Goal: Communication & Community: Answer question/provide support

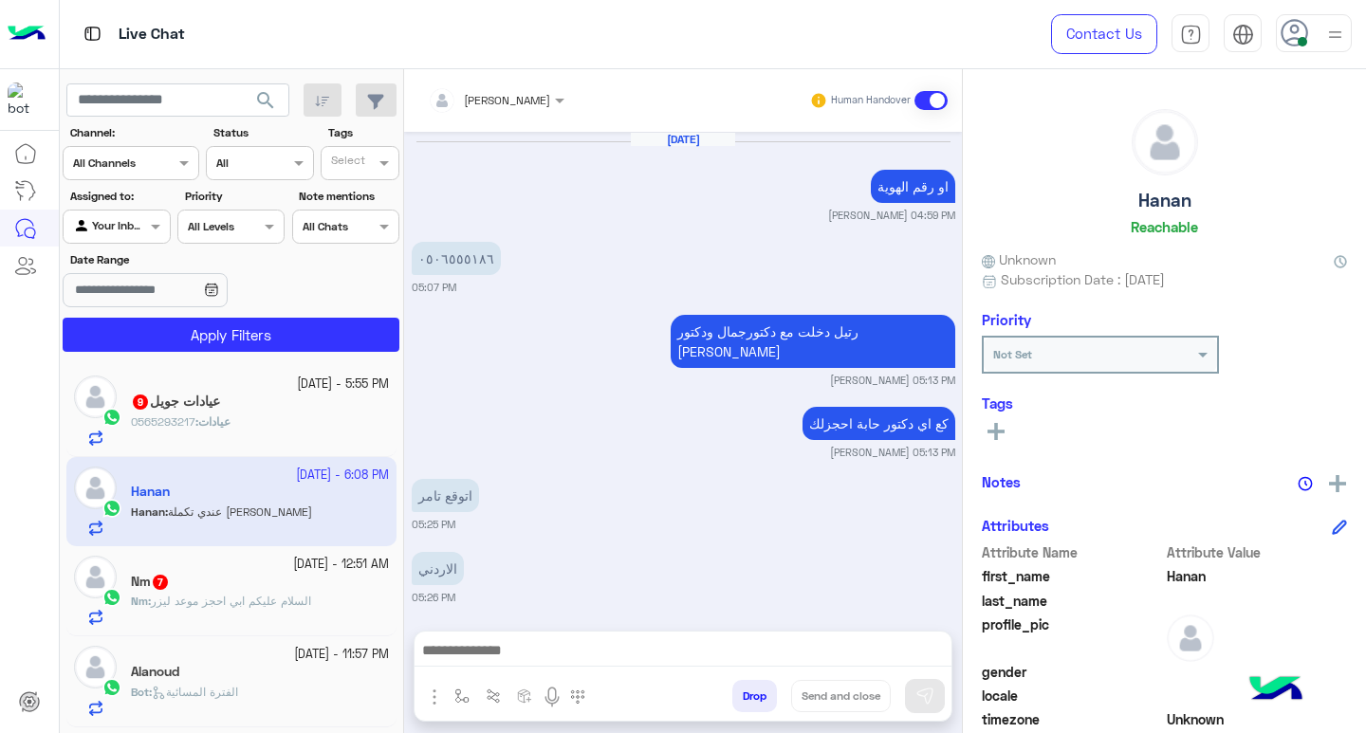
scroll to position [312, 0]
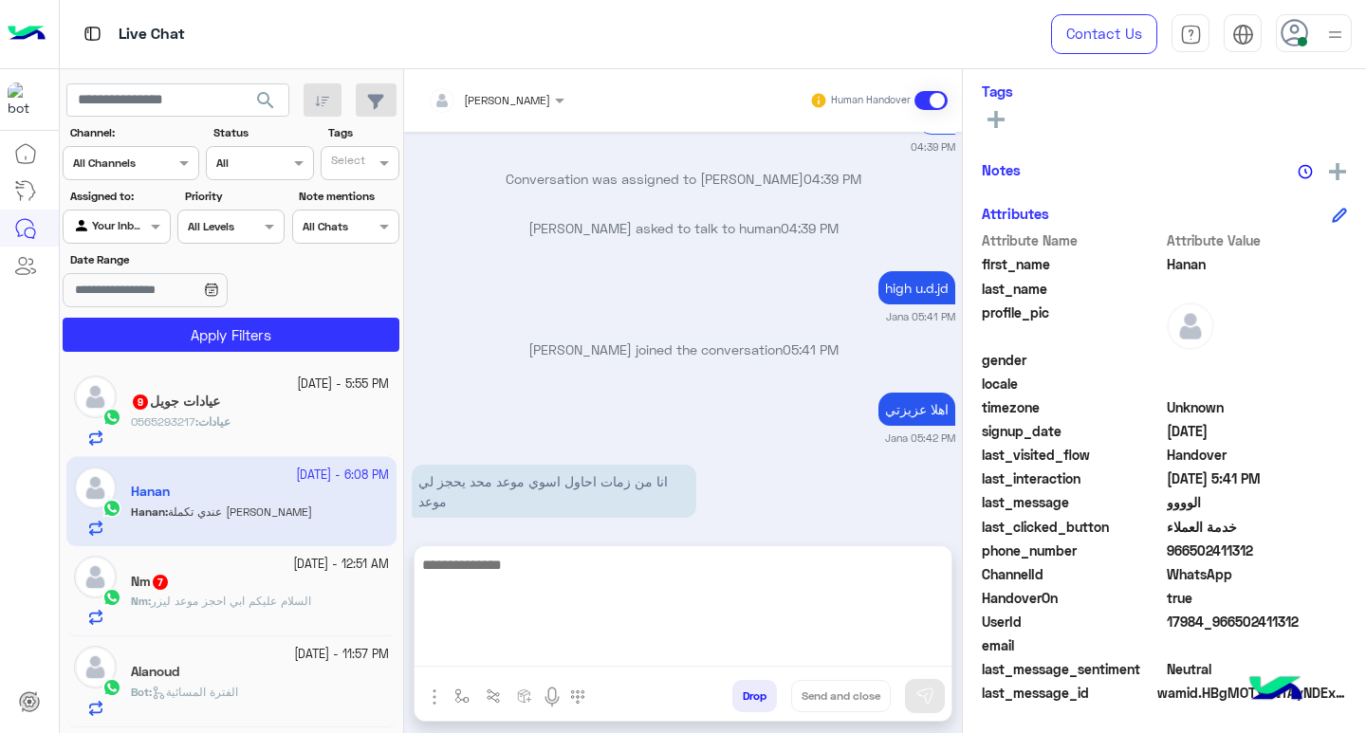
click at [566, 663] on textarea at bounding box center [683, 610] width 537 height 114
type textarea "**********"
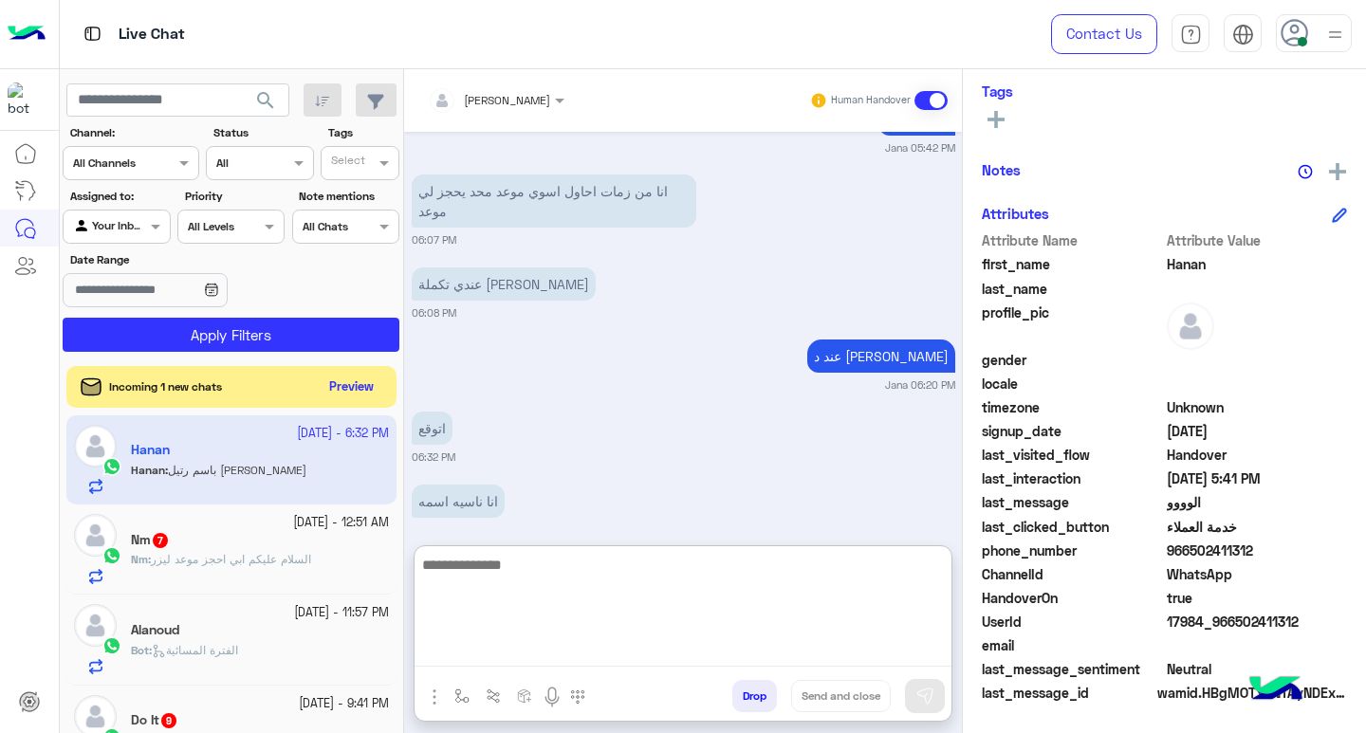
scroll to position [0, 0]
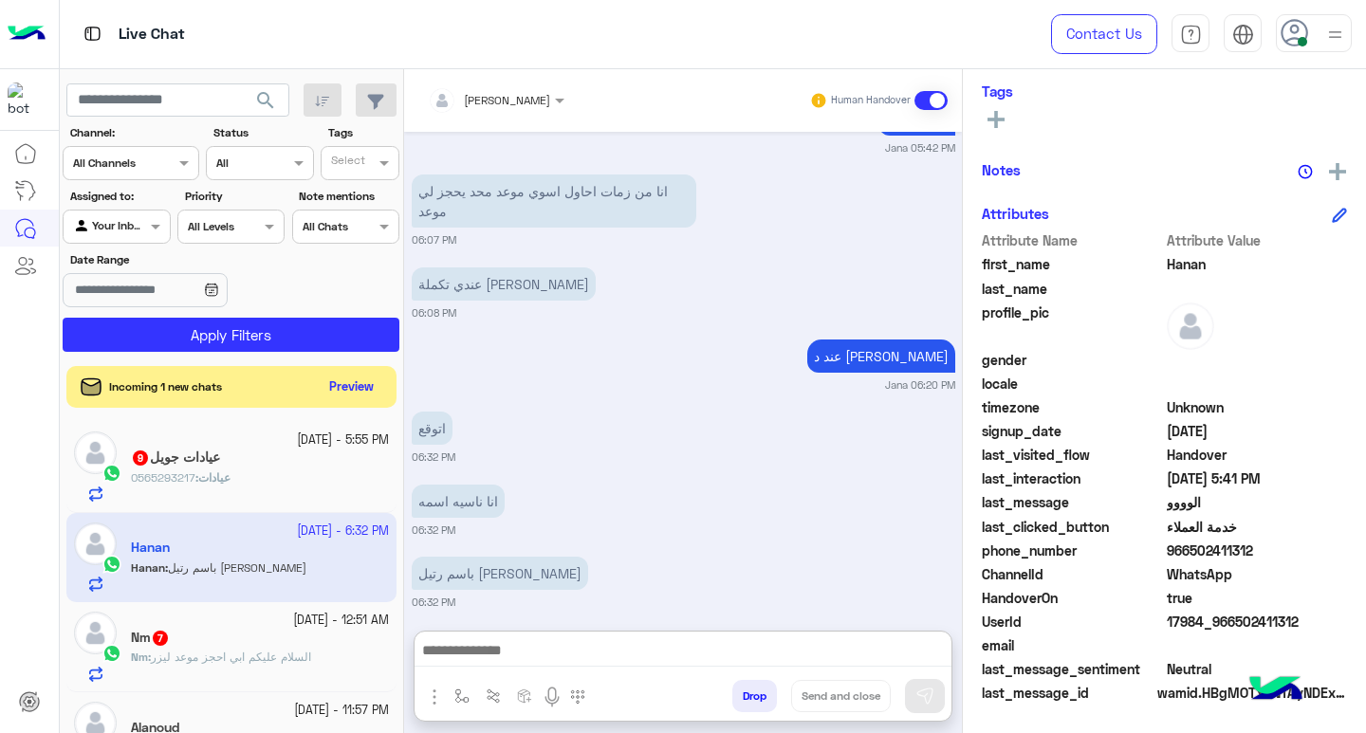
click at [260, 554] on app-inbox-user "[DATE] - 6:32 PM [PERSON_NAME] : باسم [PERSON_NAME]" at bounding box center [231, 557] width 330 height 89
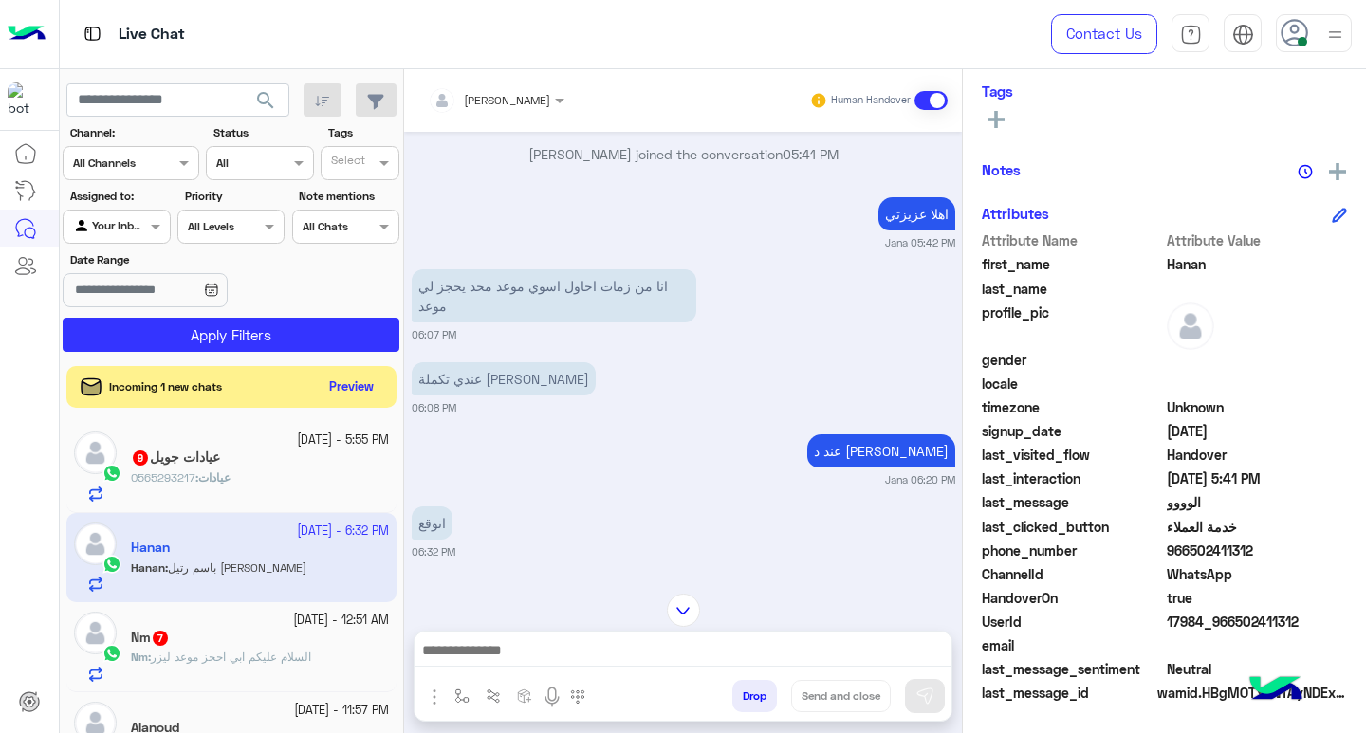
scroll to position [1699, 0]
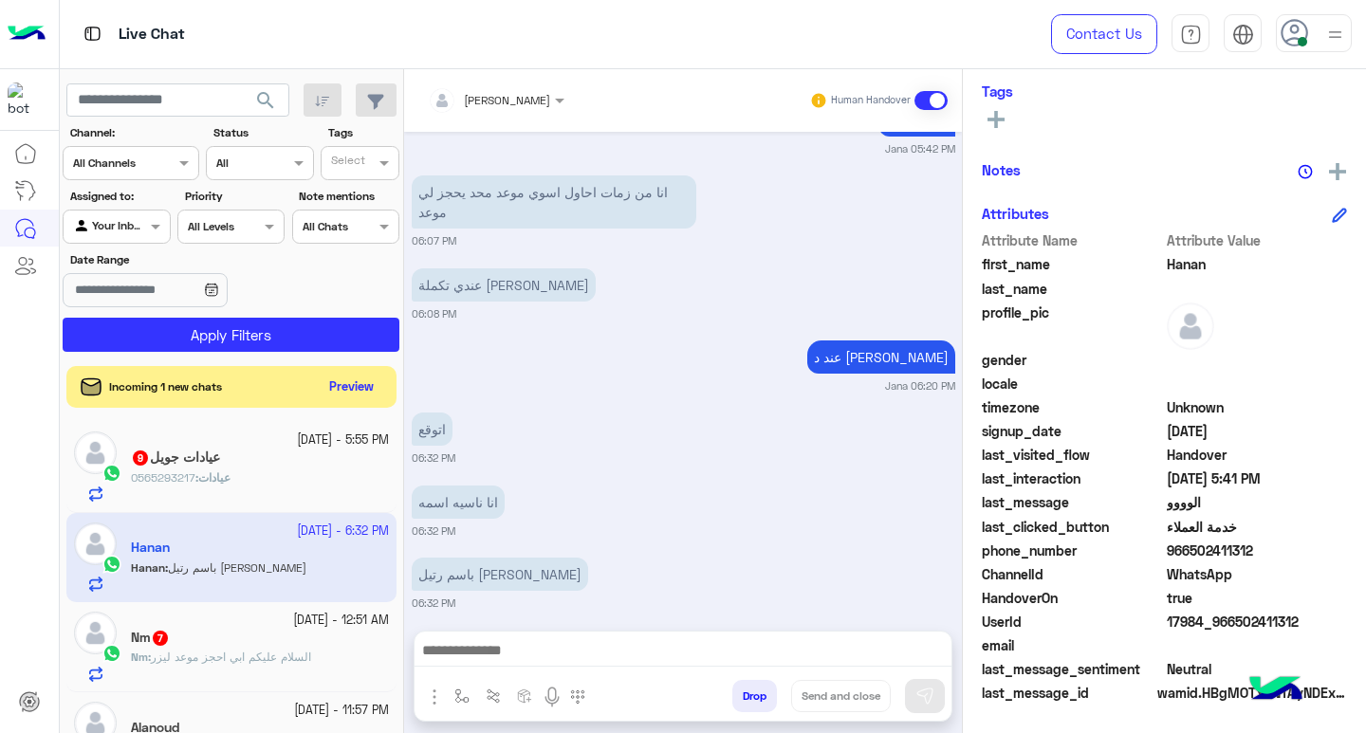
click at [267, 470] on div "عيادات : 0565293217" at bounding box center [260, 486] width 258 height 33
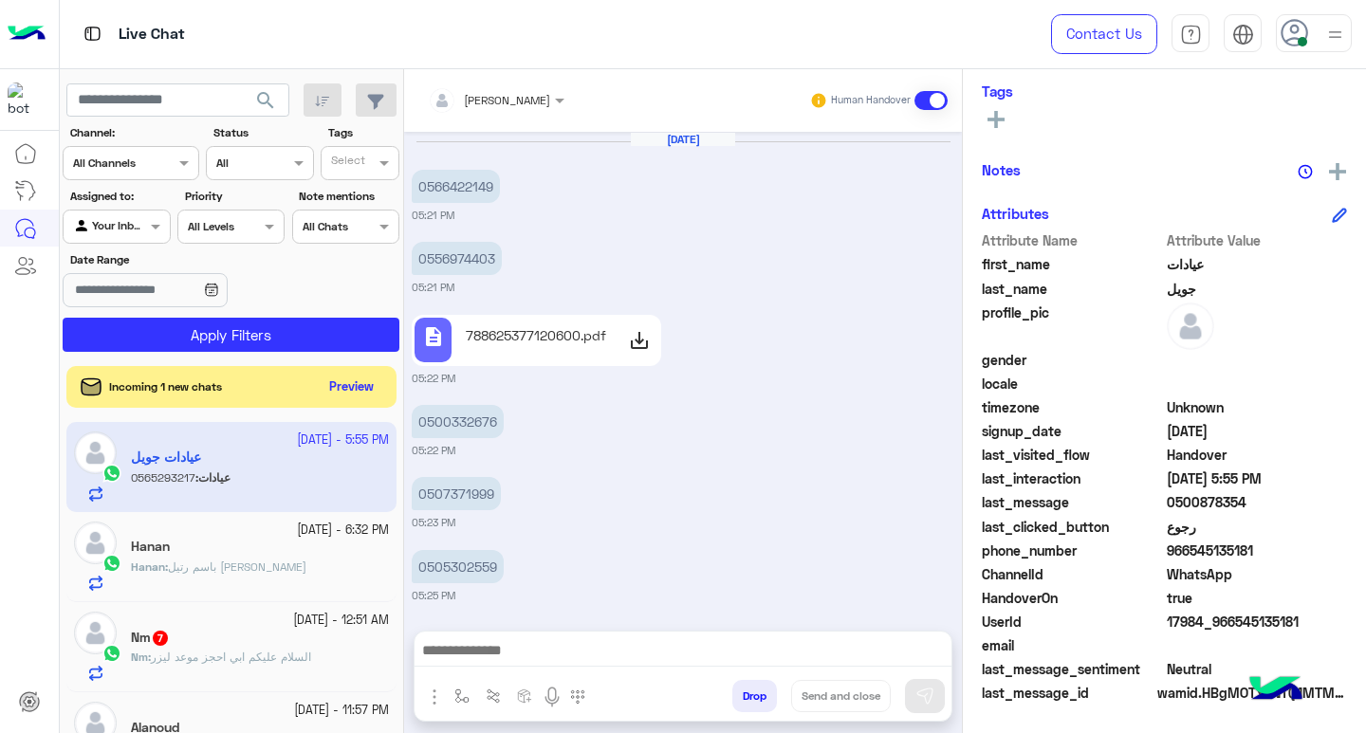
scroll to position [1127, 0]
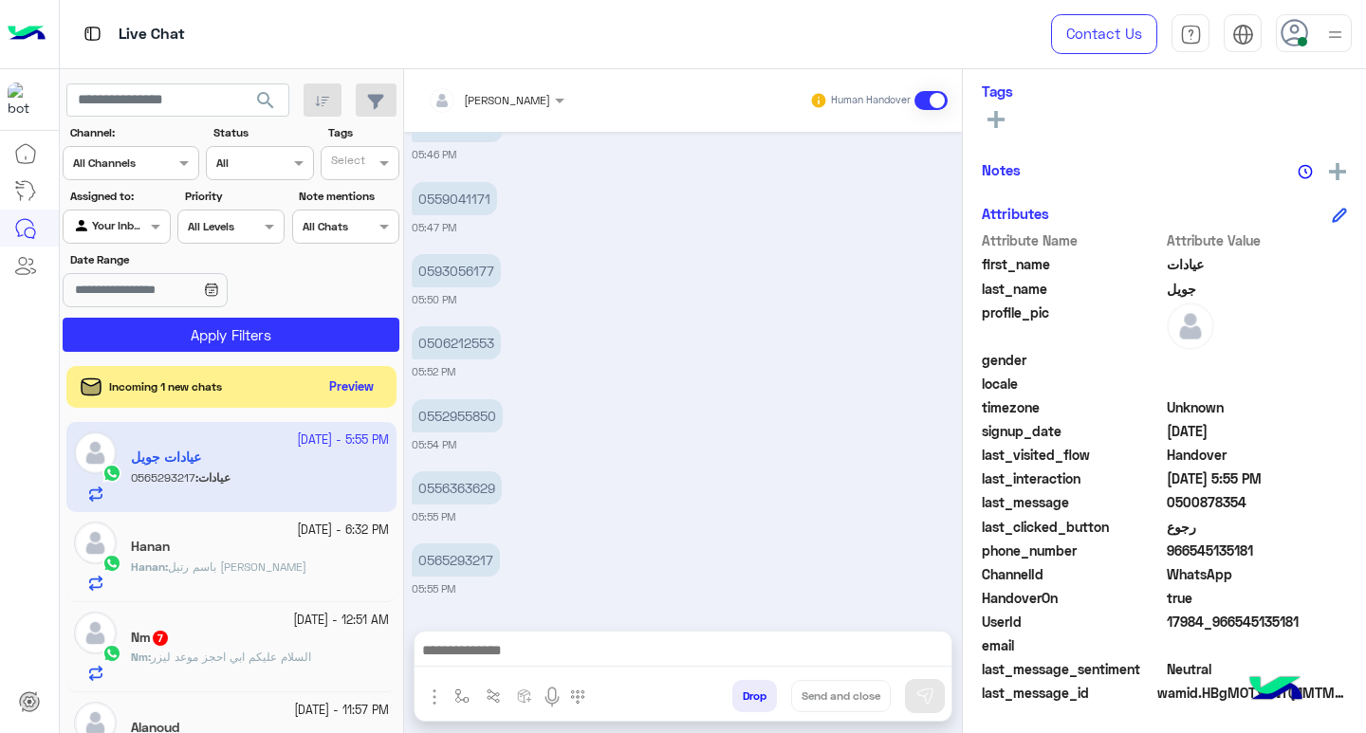
click at [251, 554] on div "Hanan" at bounding box center [260, 549] width 258 height 20
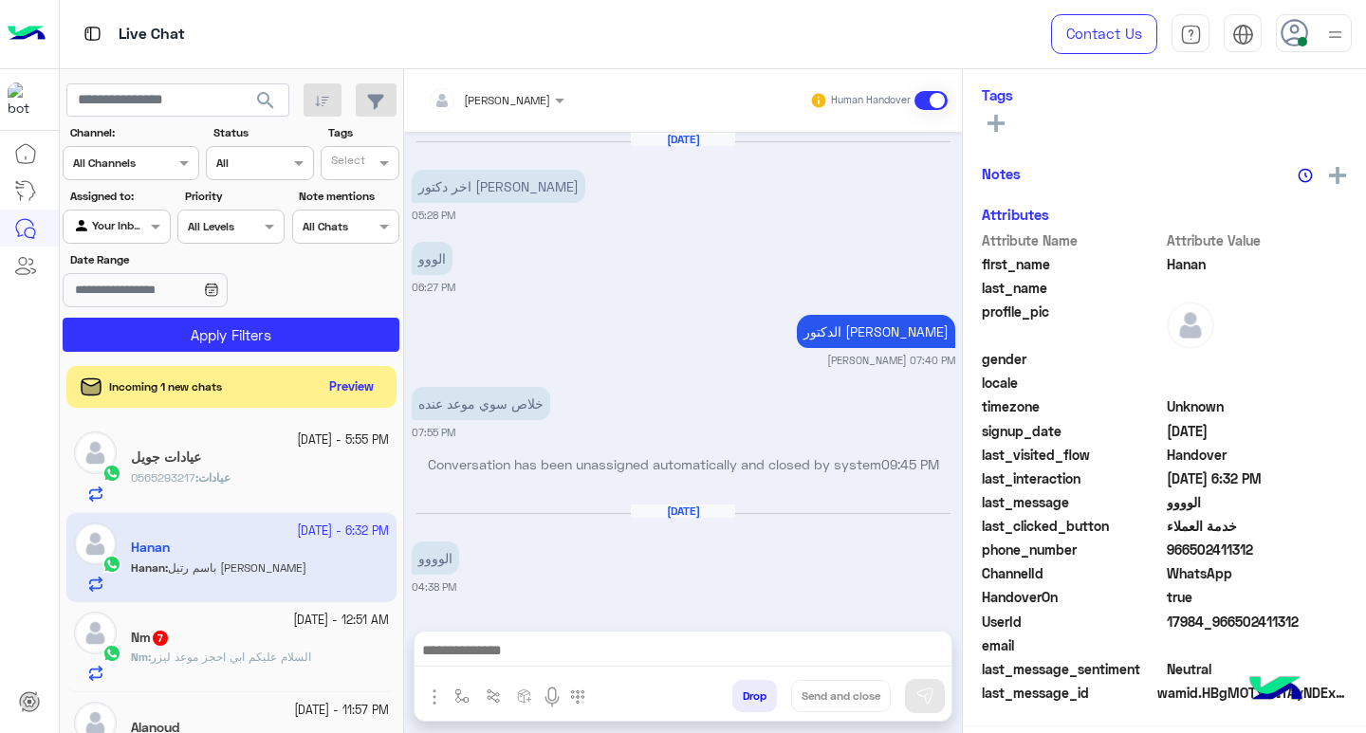
scroll to position [1193, 0]
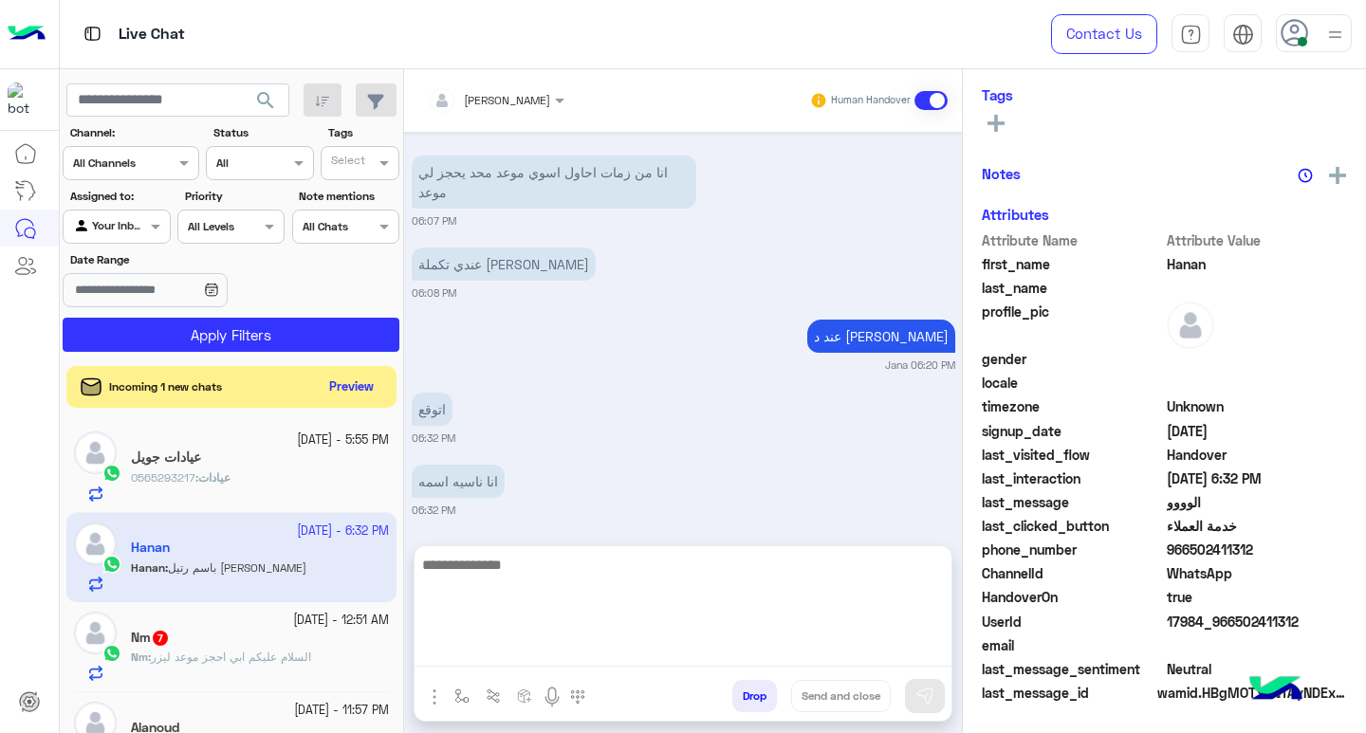
click at [540, 657] on textarea at bounding box center [683, 610] width 537 height 114
type textarea "**********"
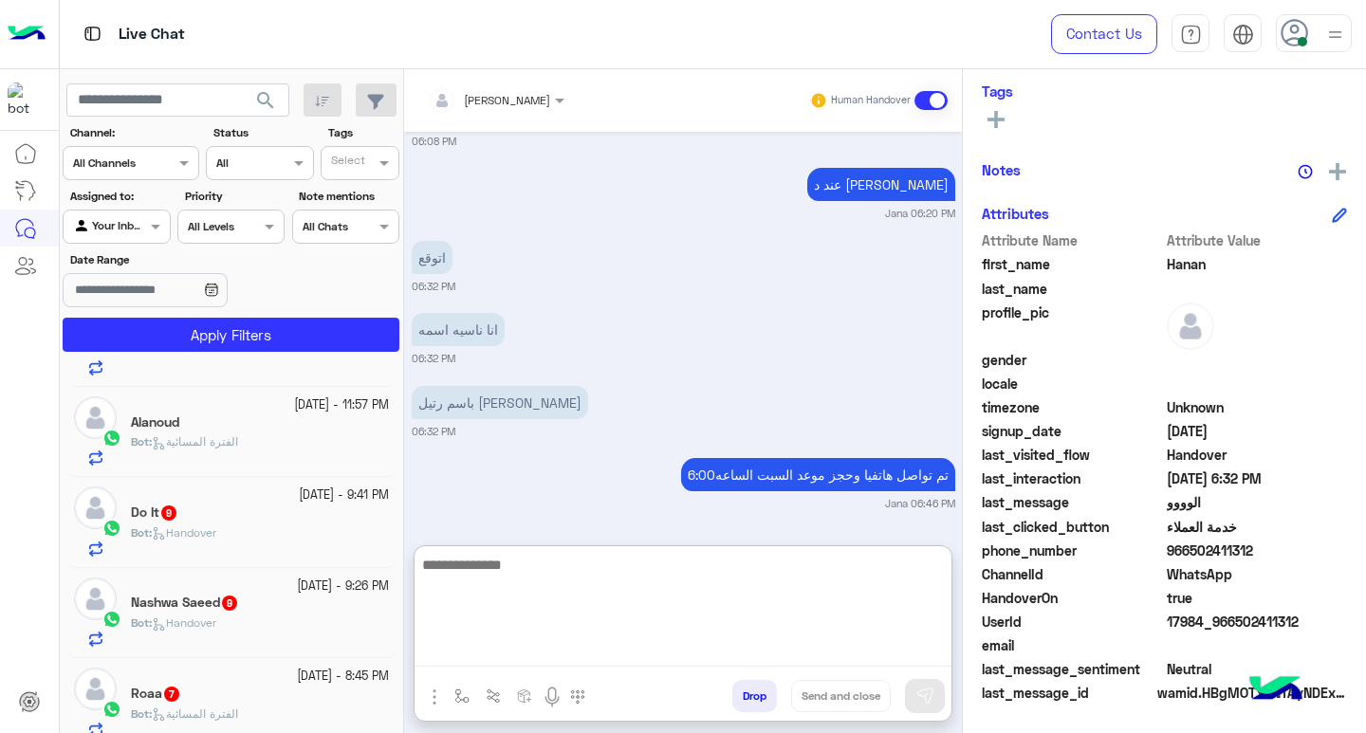
scroll to position [265, 0]
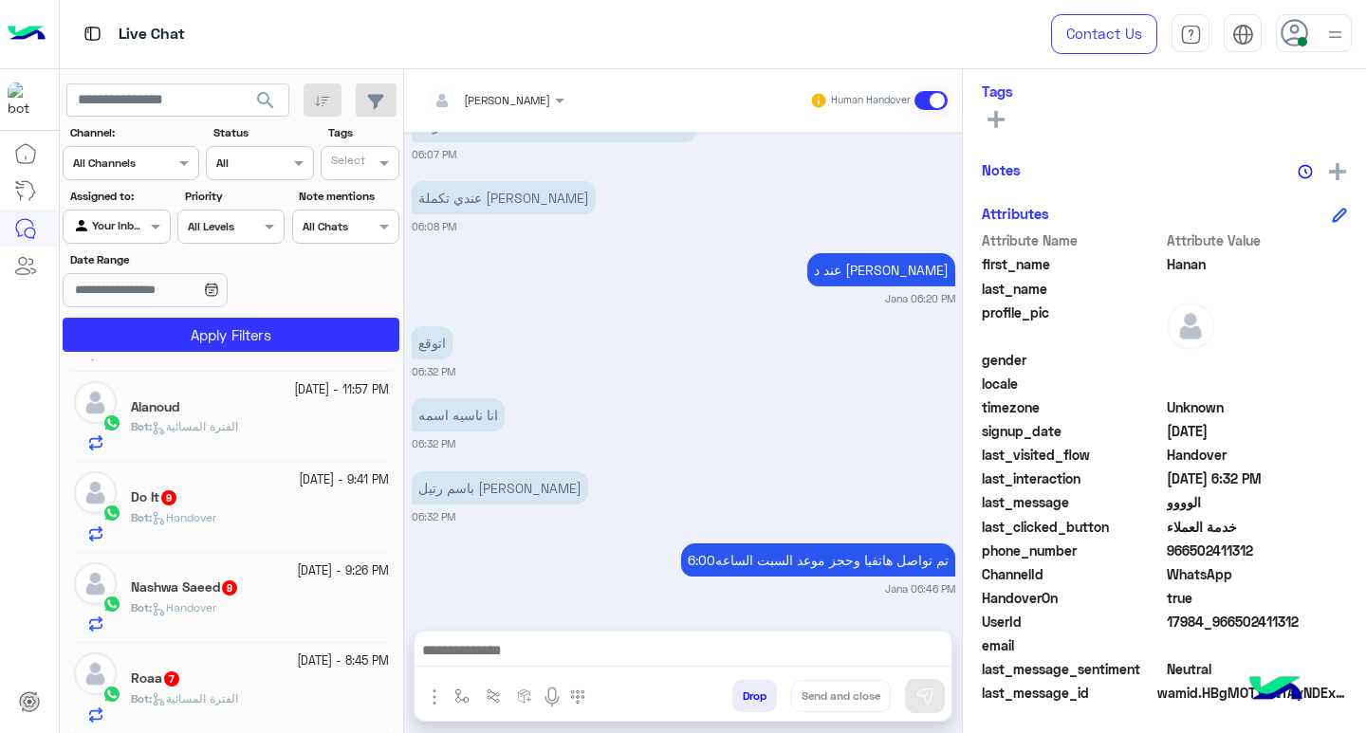
click at [283, 677] on div "Roaa 7" at bounding box center [260, 681] width 258 height 20
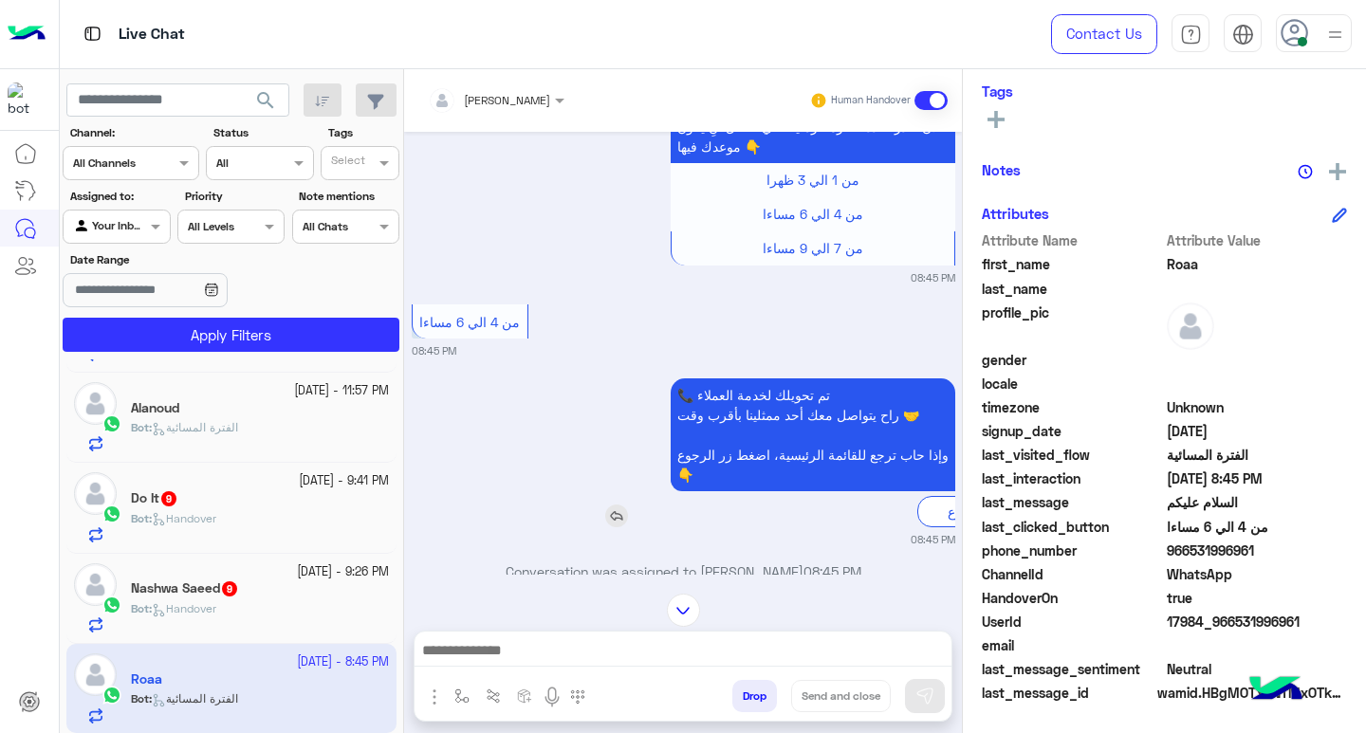
scroll to position [1322, 0]
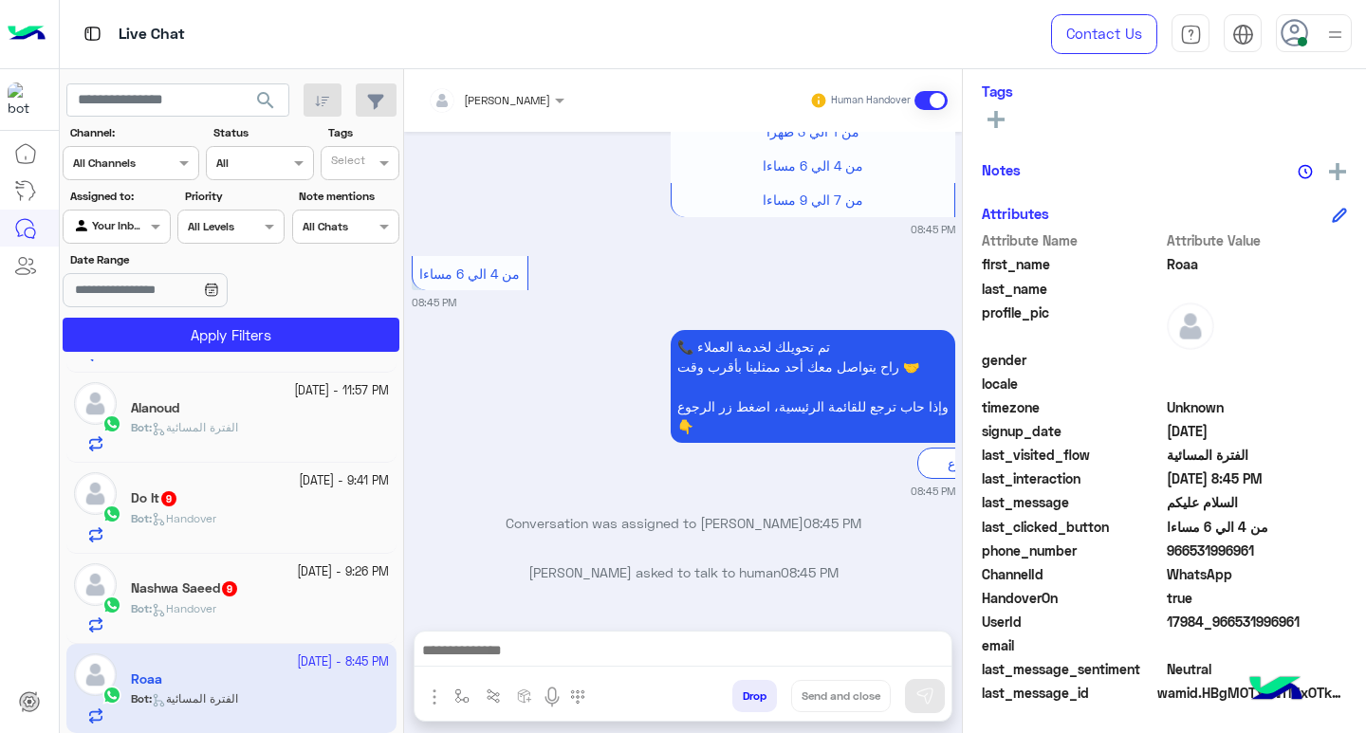
drag, startPoint x: 1189, startPoint y: 553, endPoint x: 1268, endPoint y: 555, distance: 79.7
click at [1268, 555] on span "966531996961" at bounding box center [1257, 551] width 181 height 20
copy span "531996961"
click at [279, 513] on div "Bot : Handover" at bounding box center [260, 526] width 258 height 33
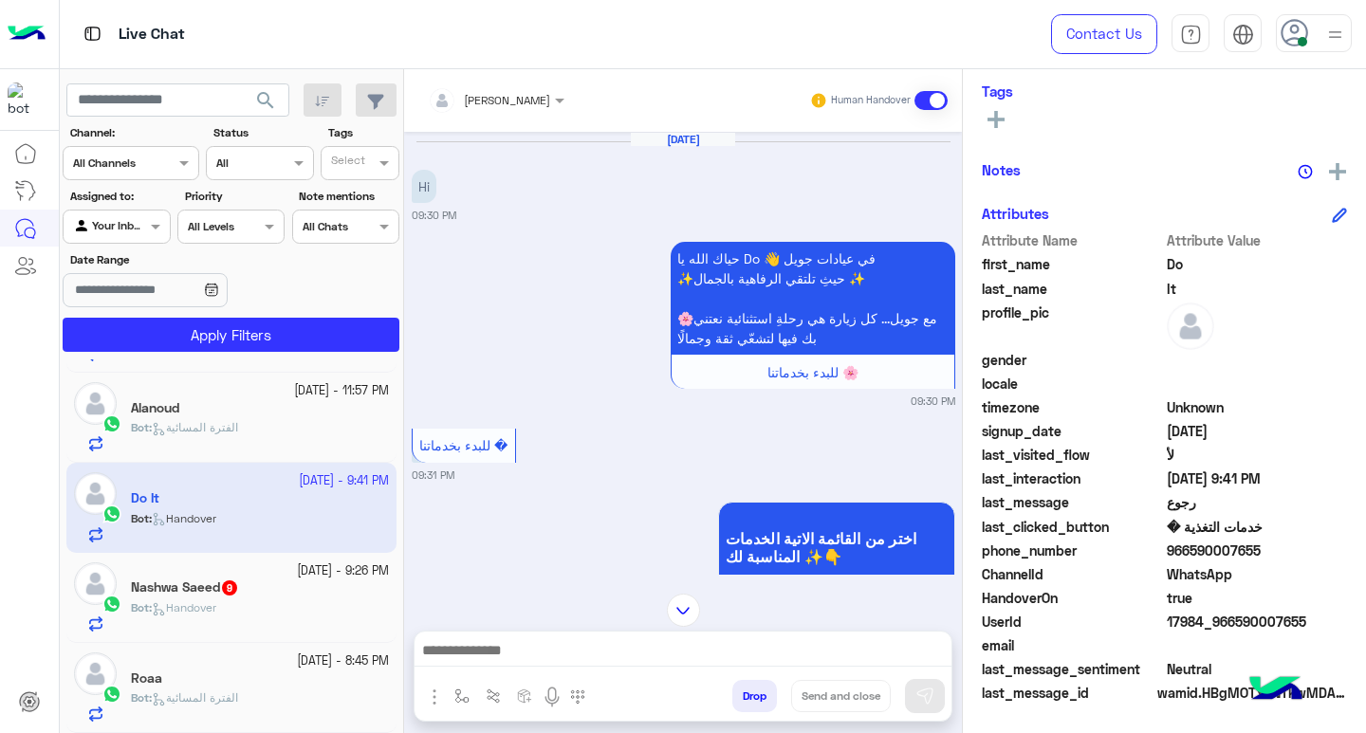
drag, startPoint x: 1187, startPoint y: 550, endPoint x: 1256, endPoint y: 550, distance: 69.3
click at [1256, 550] on span "966590007655" at bounding box center [1257, 551] width 181 height 20
copy span "590007655"
click at [301, 676] on div "Roaa" at bounding box center [260, 681] width 258 height 20
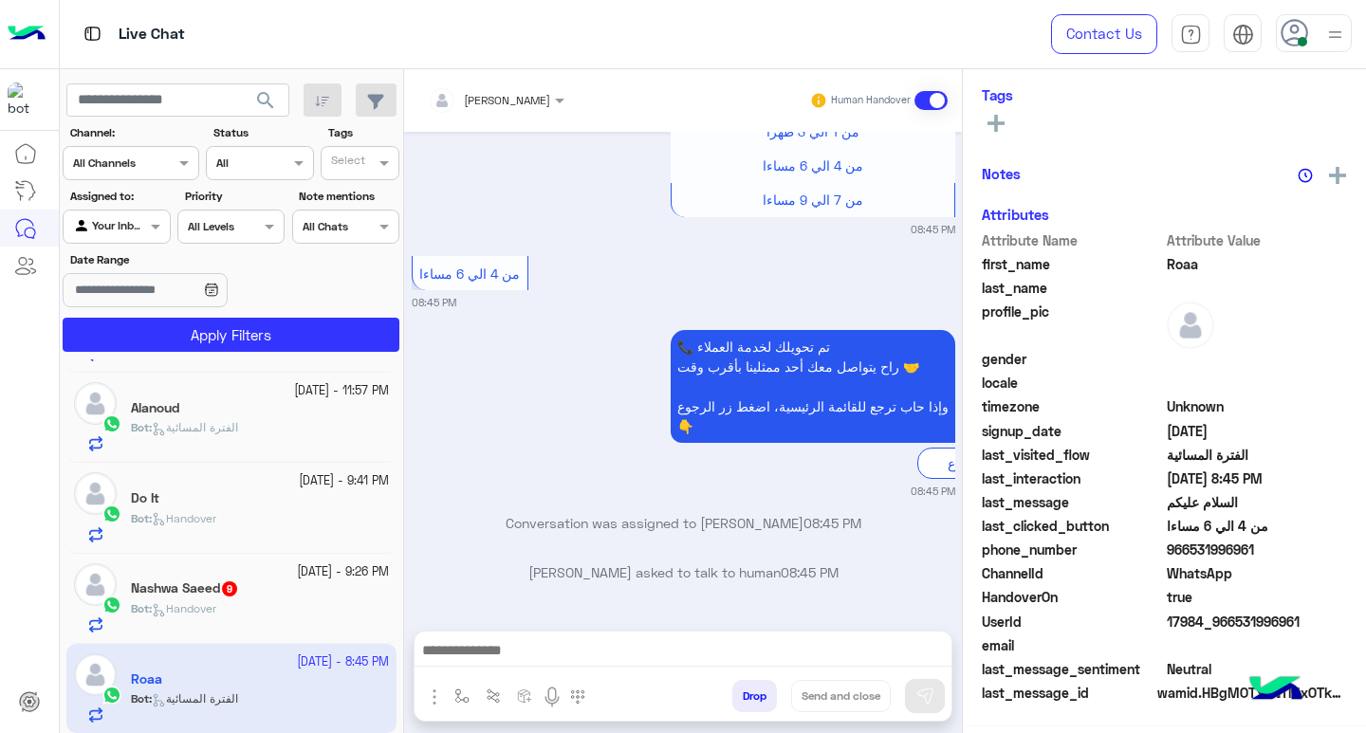
scroll to position [312, 0]
drag, startPoint x: 1233, startPoint y: 626, endPoint x: 1303, endPoint y: 629, distance: 69.3
click at [1303, 629] on span "17984_966531996961" at bounding box center [1257, 622] width 181 height 20
copy span "531996961"
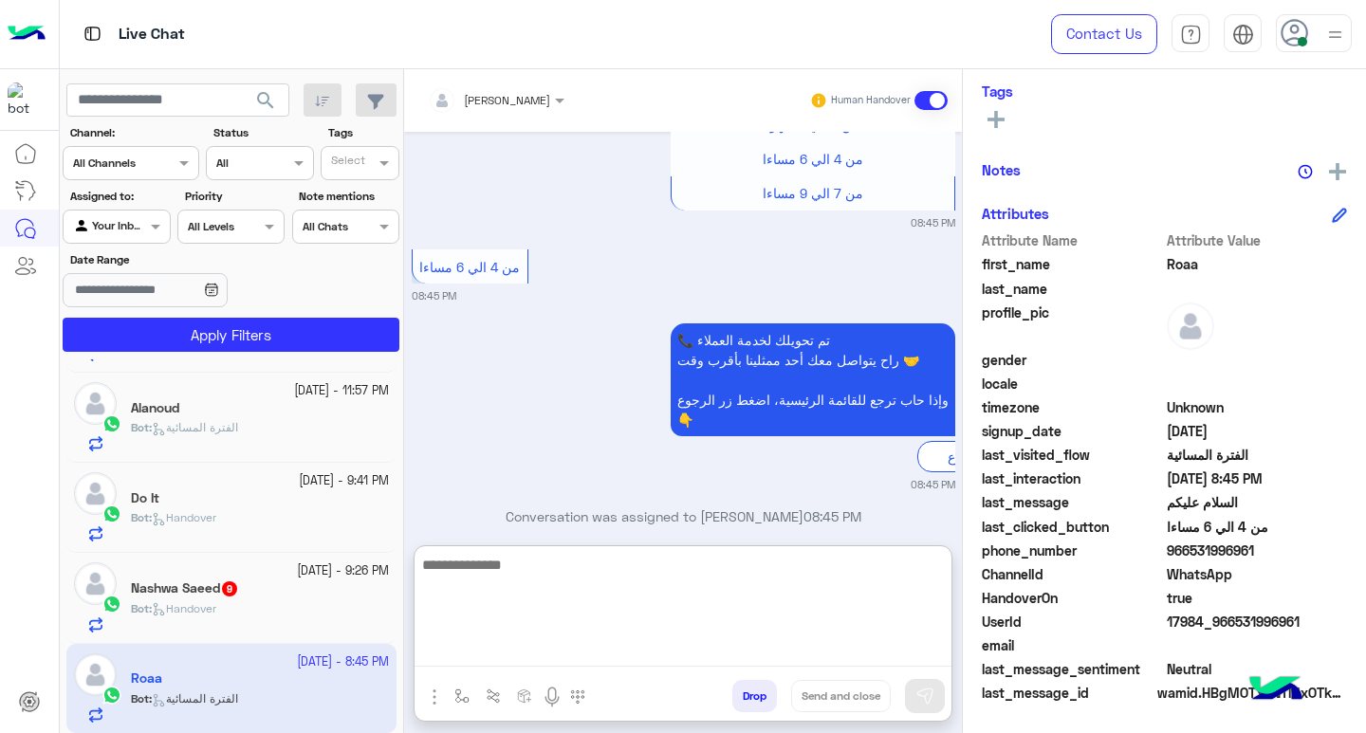
click at [499, 655] on textarea at bounding box center [683, 610] width 537 height 114
type textarea "**********"
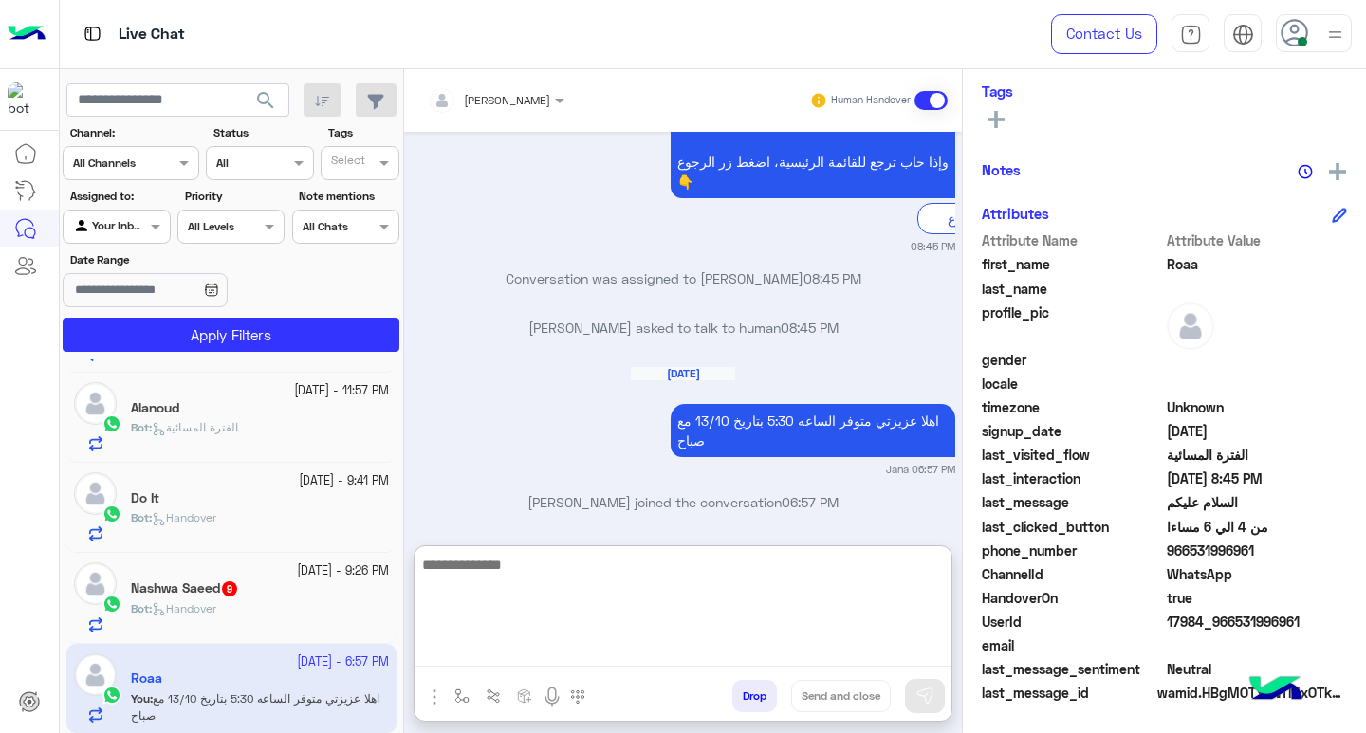
scroll to position [1583, 0]
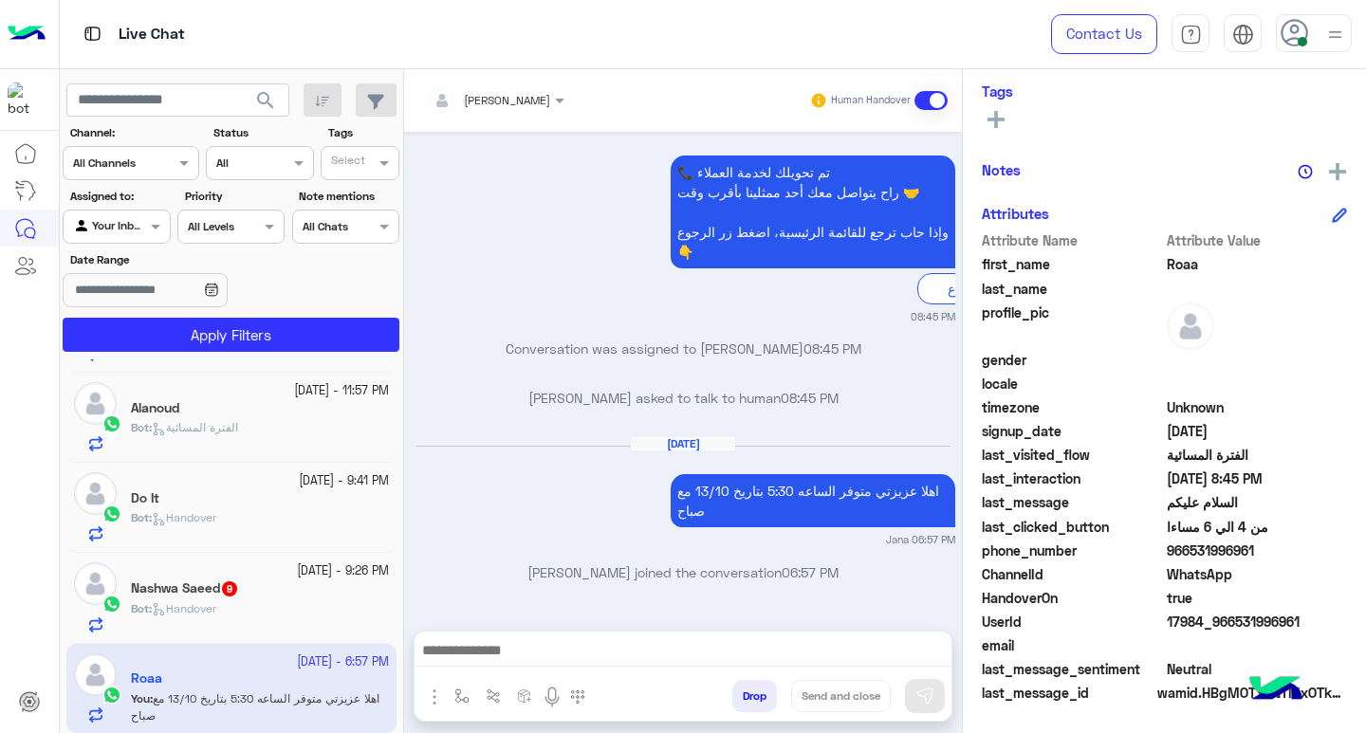
click at [259, 508] on div "Do It" at bounding box center [260, 501] width 258 height 20
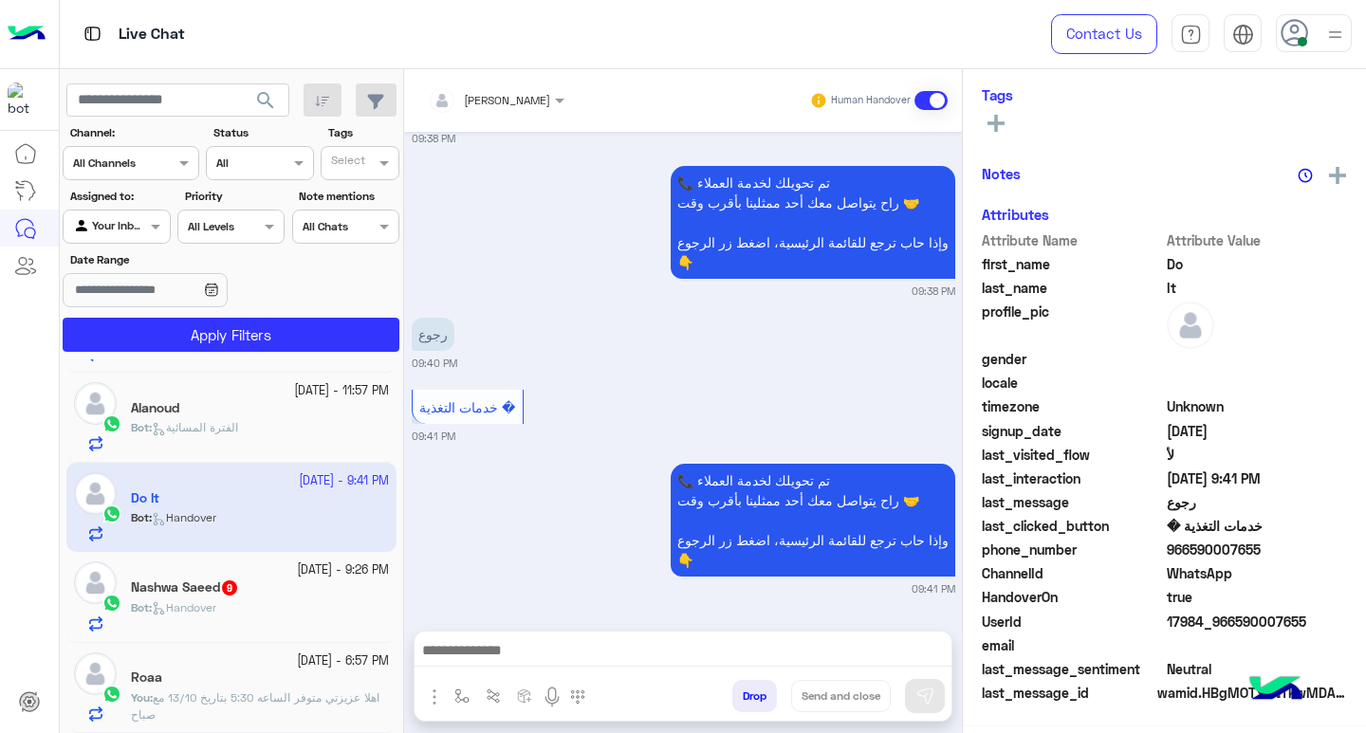
scroll to position [312, 0]
click at [312, 600] on div "Bot : Handover" at bounding box center [260, 616] width 258 height 33
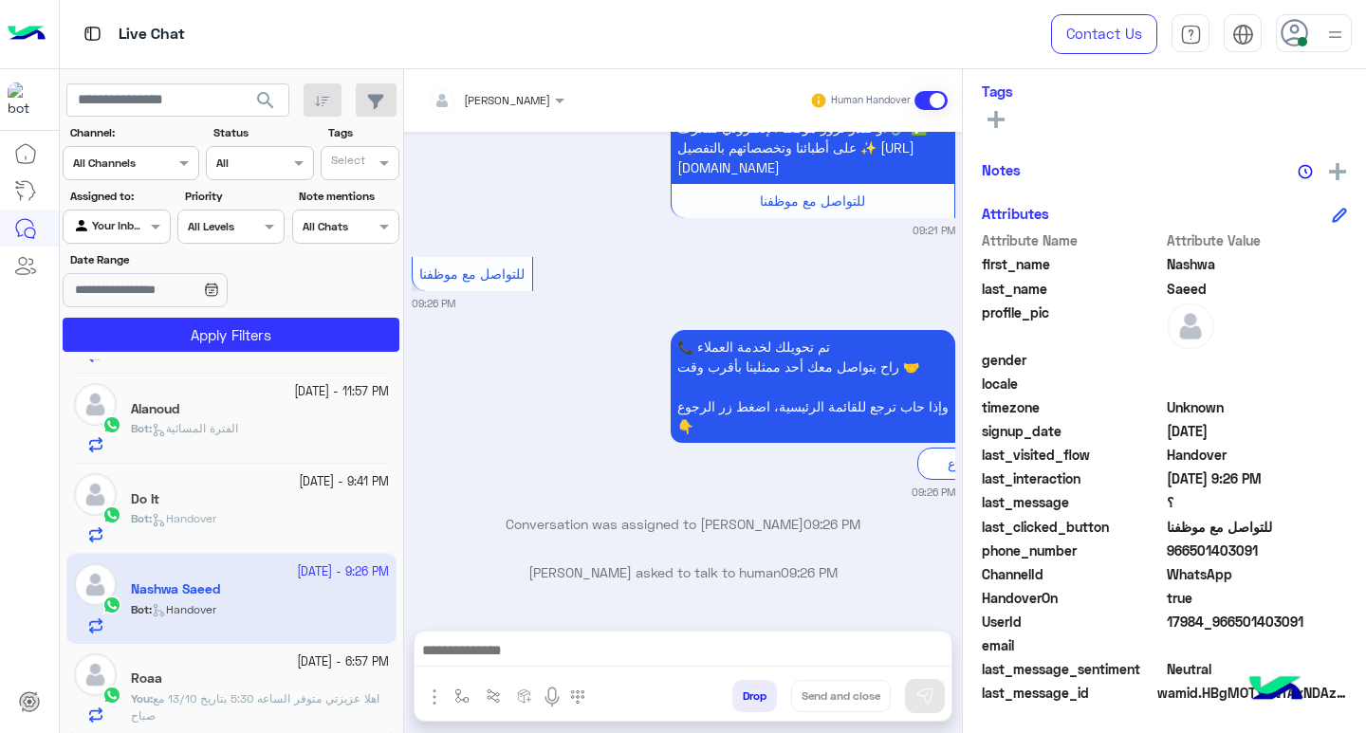
scroll to position [3929, 0]
drag, startPoint x: 1185, startPoint y: 552, endPoint x: 1254, endPoint y: 552, distance: 69.3
click at [1254, 552] on span "966501403091" at bounding box center [1257, 551] width 181 height 20
copy span "501403091"
click at [254, 511] on div "Bot : Handover" at bounding box center [260, 526] width 258 height 33
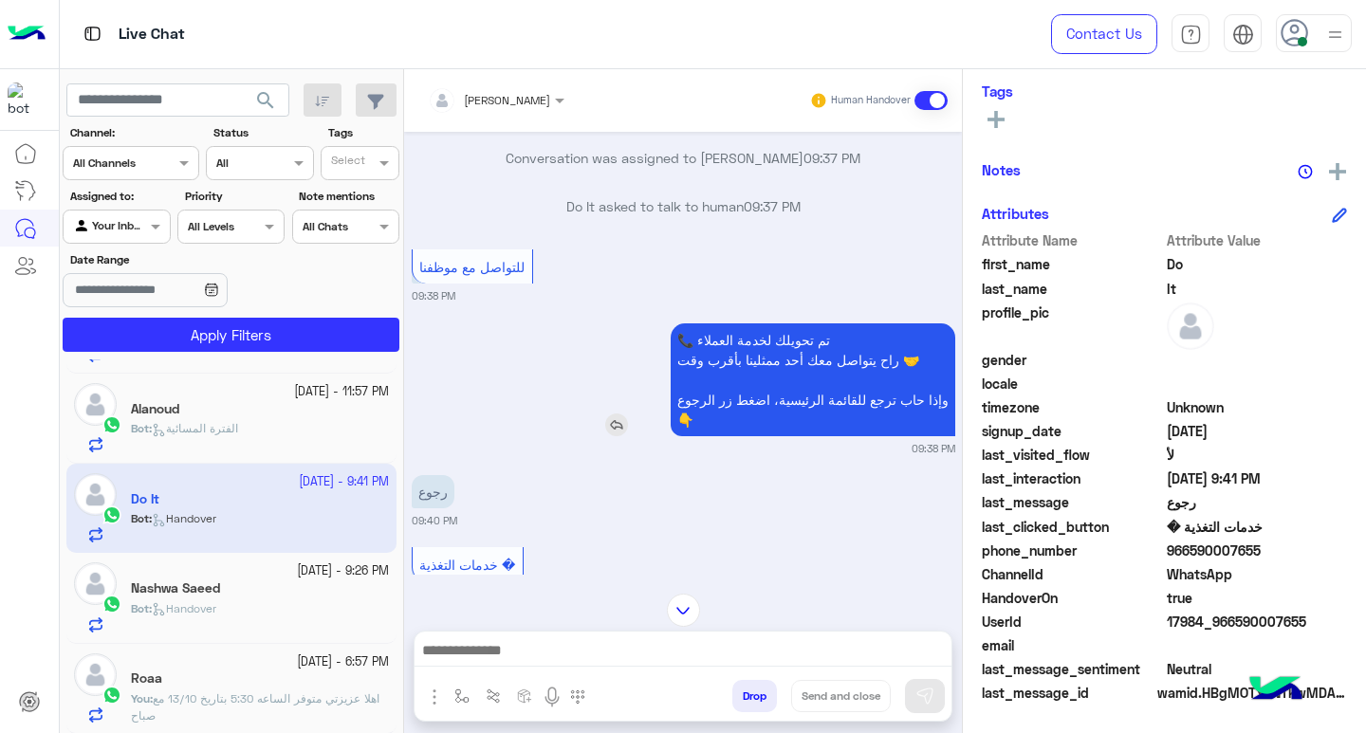
scroll to position [1702, 0]
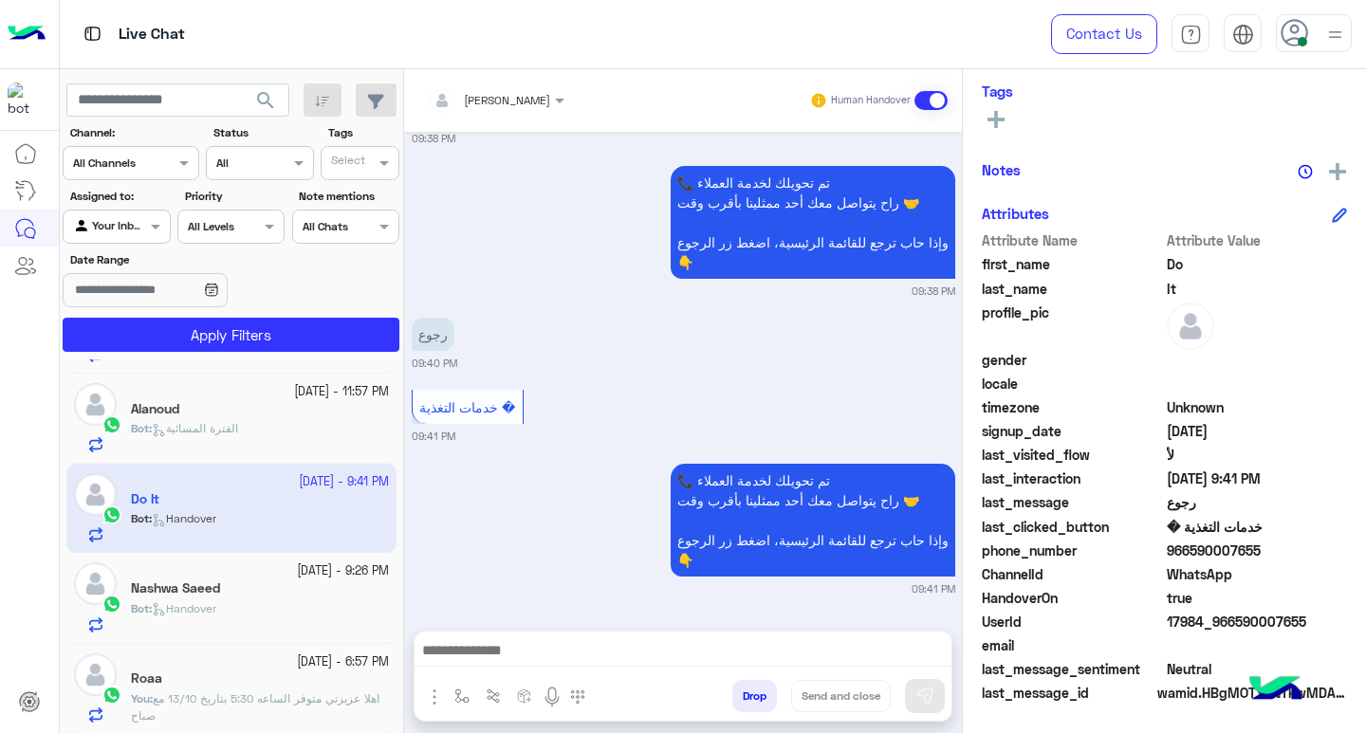
click at [253, 419] on div "Alanoud" at bounding box center [260, 411] width 258 height 20
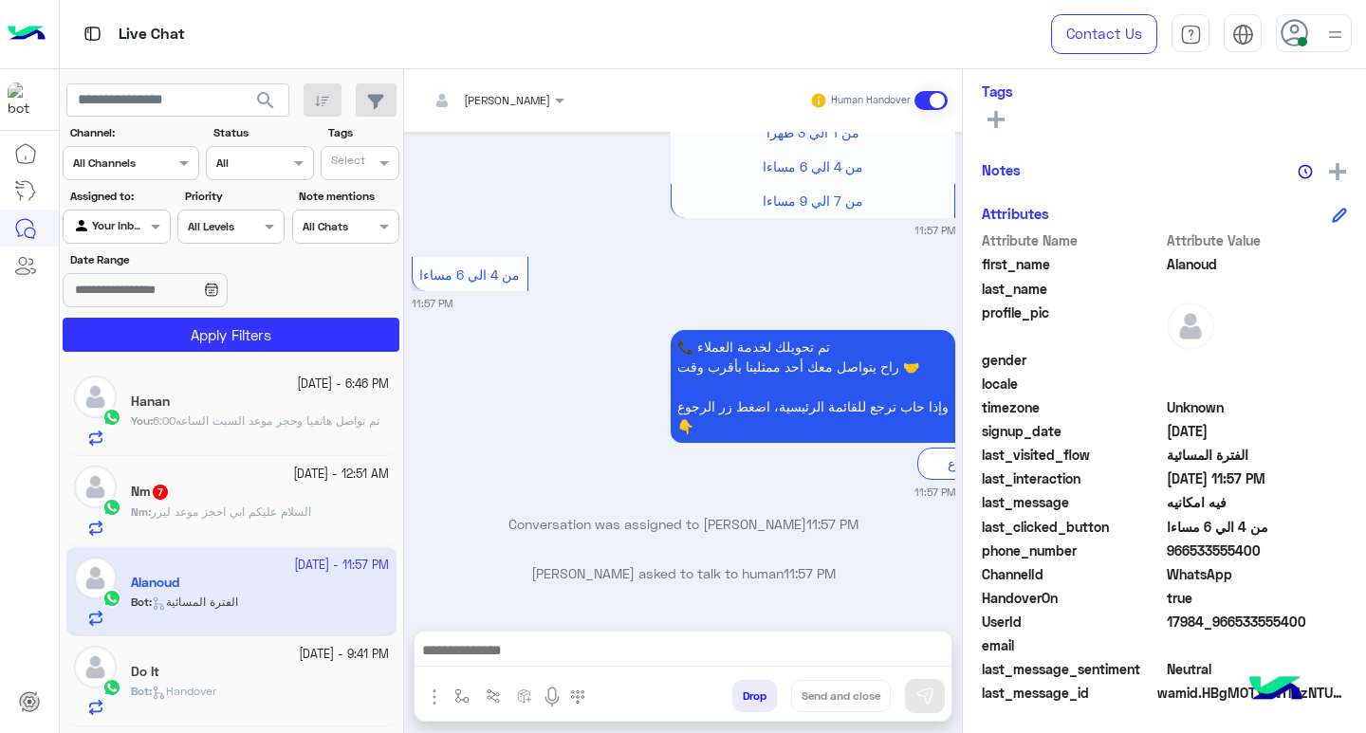
click at [223, 501] on div "Nm 7" at bounding box center [260, 494] width 258 height 20
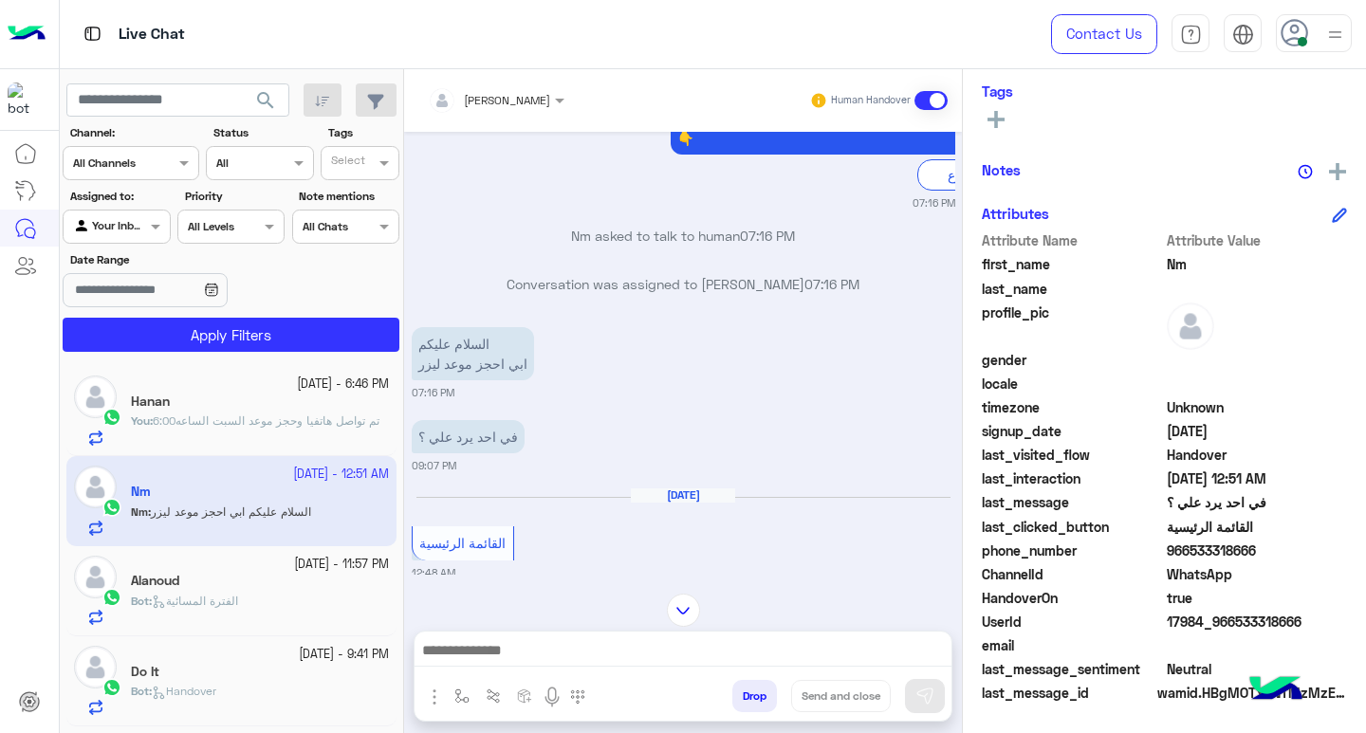
scroll to position [689, 0]
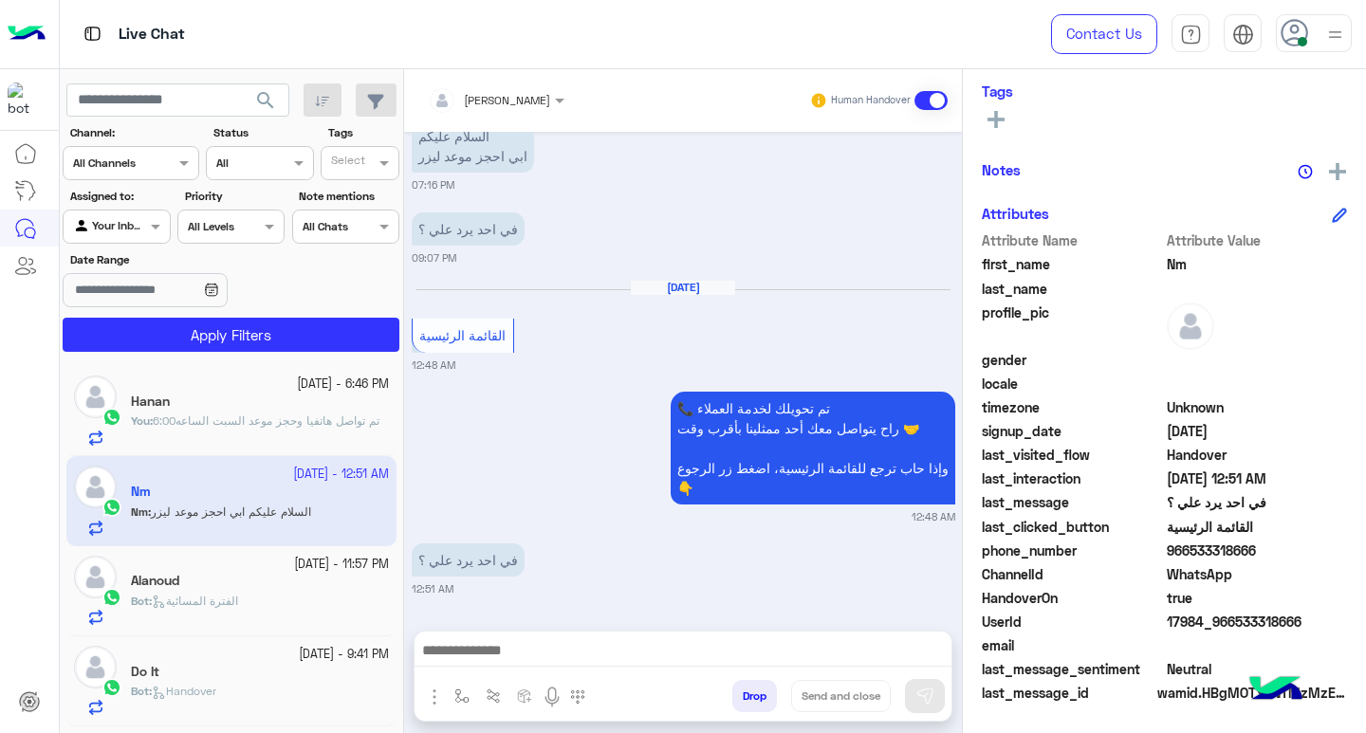
drag, startPoint x: 1188, startPoint y: 552, endPoint x: 1258, endPoint y: 554, distance: 70.2
click at [1258, 554] on span "966533318666" at bounding box center [1257, 551] width 181 height 20
copy span "533318666"
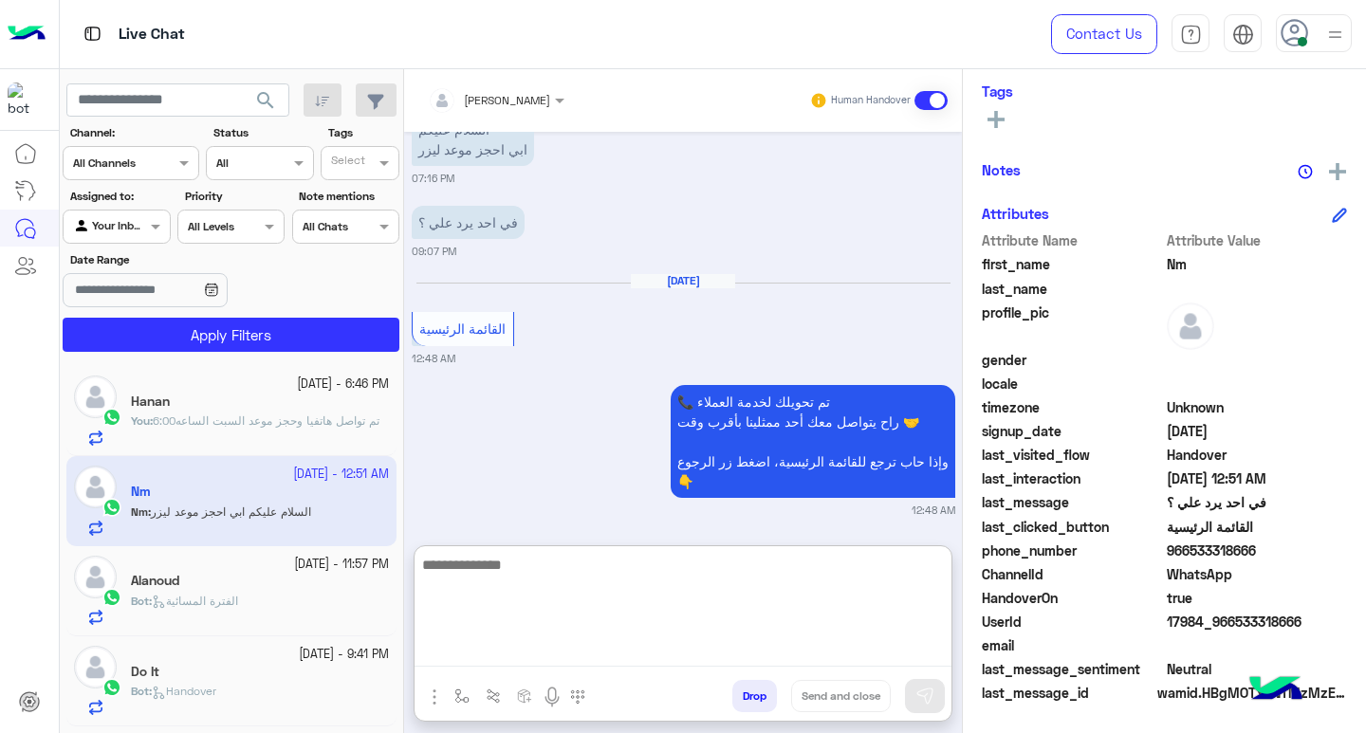
click at [583, 651] on textarea at bounding box center [683, 610] width 537 height 114
type textarea "**********"
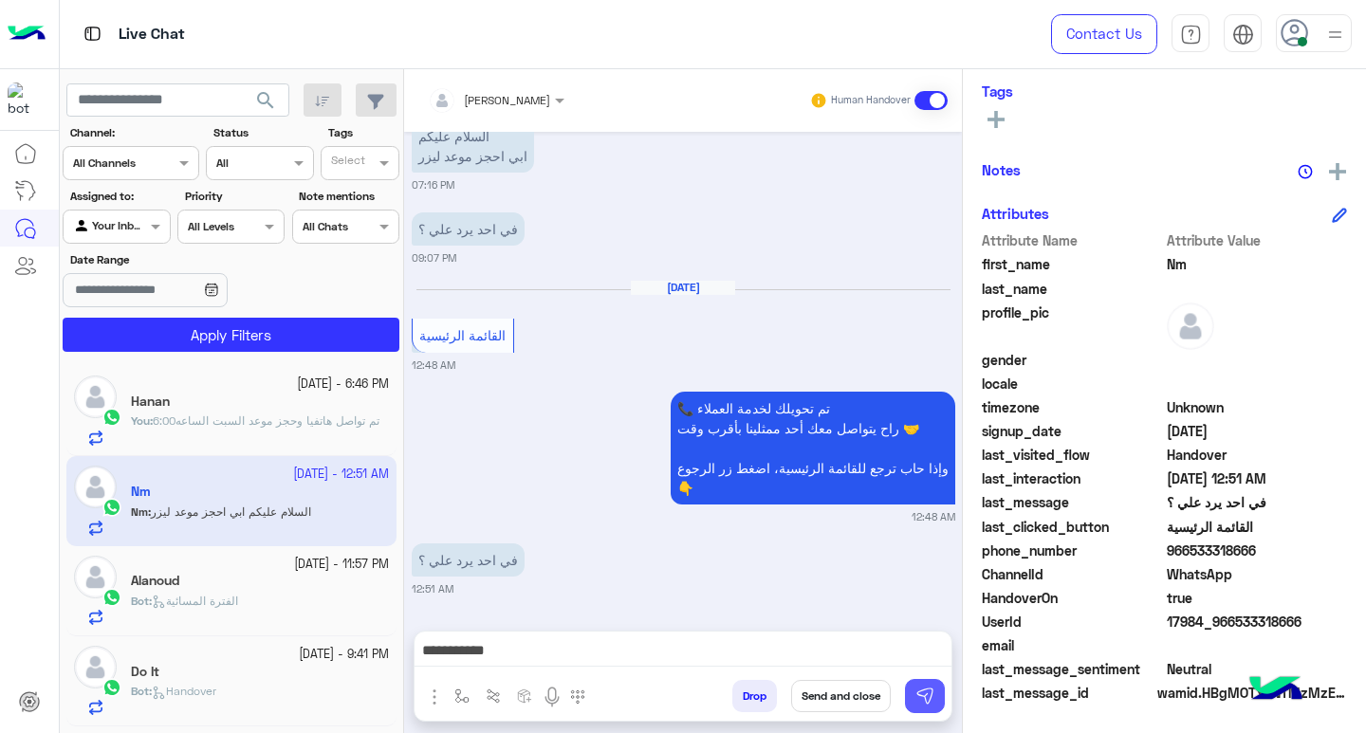
click at [925, 697] on img at bounding box center [925, 696] width 19 height 19
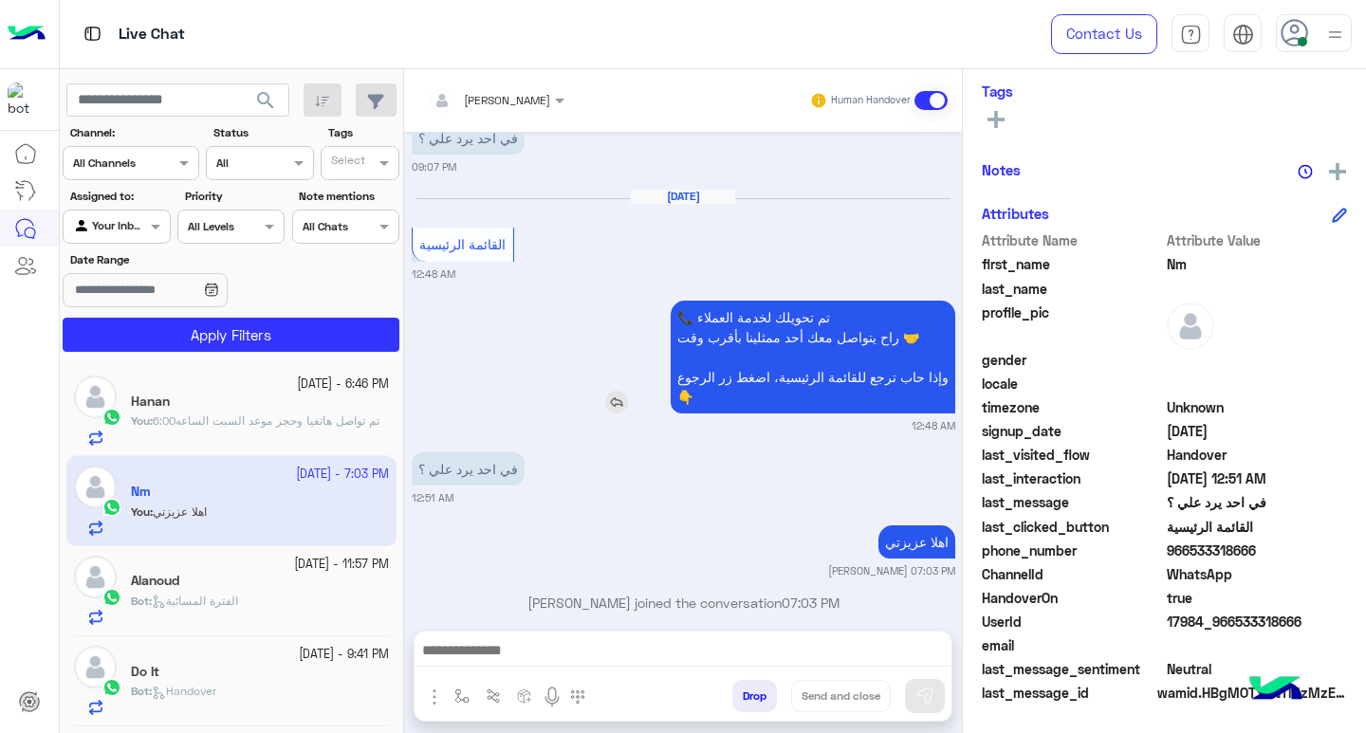
scroll to position [809, 0]
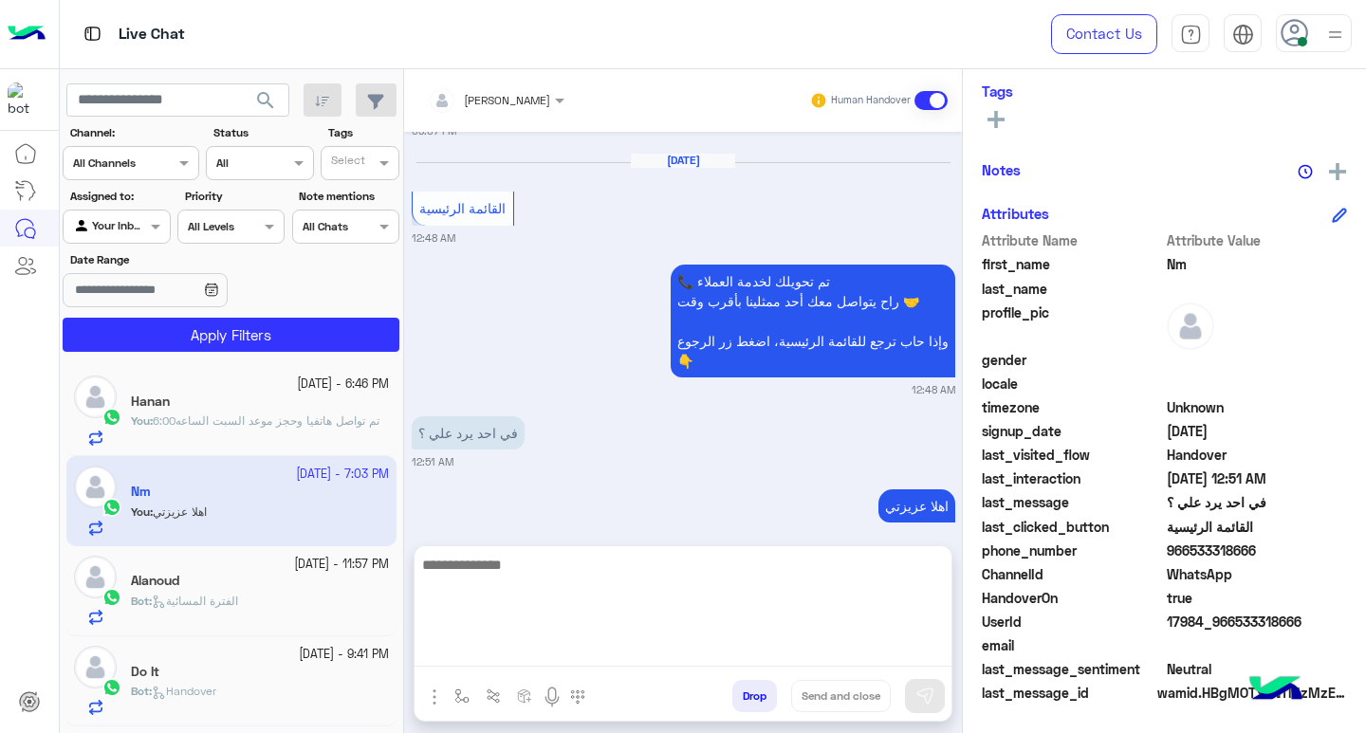
click at [798, 654] on textarea at bounding box center [683, 610] width 537 height 114
type textarea "**********"
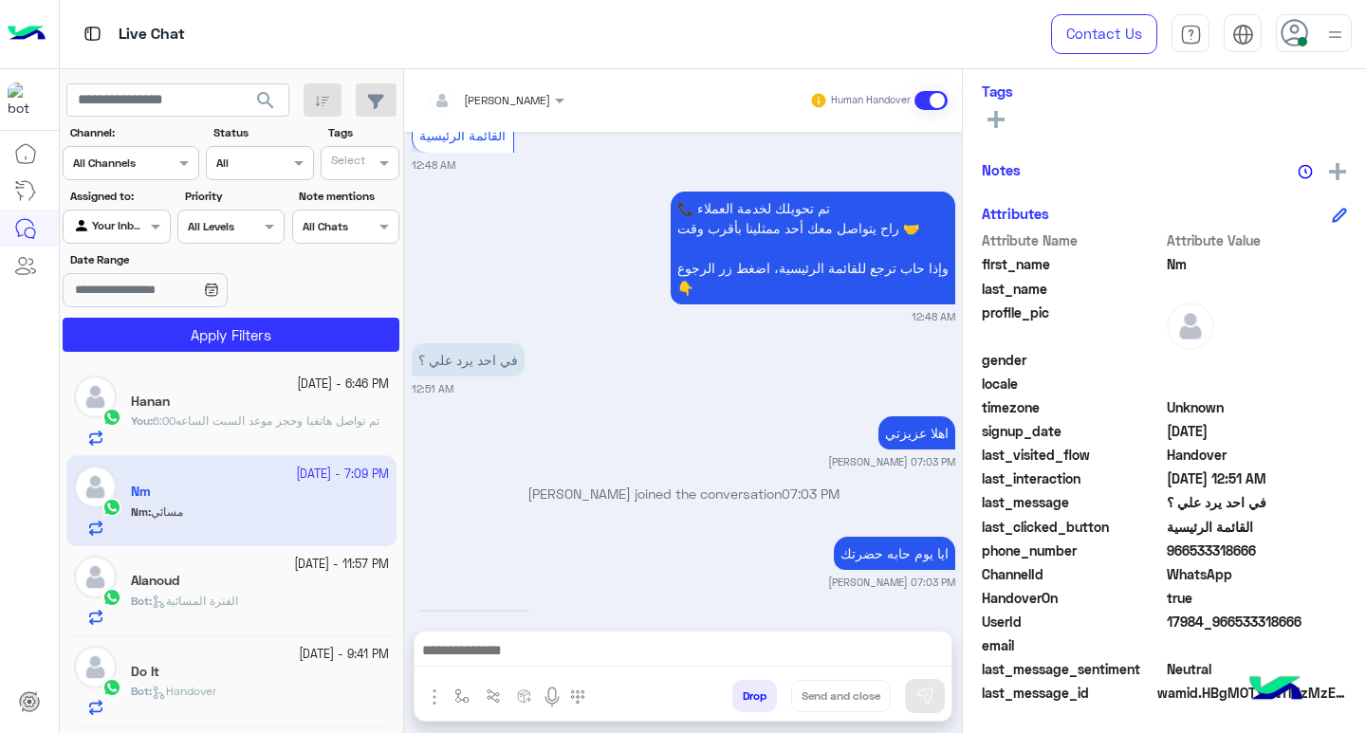
scroll to position [1028, 0]
